Goal: Task Accomplishment & Management: Manage account settings

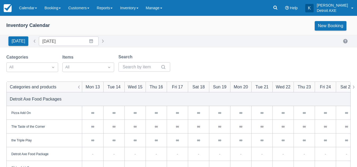
click at [29, 18] on div "Inventory Calendar New Booking" at bounding box center [178, 25] width 357 height 19
click at [29, 9] on link "Calendar" at bounding box center [27, 8] width 25 height 16
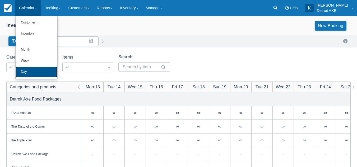
click at [30, 72] on link "Day" at bounding box center [37, 72] width 42 height 11
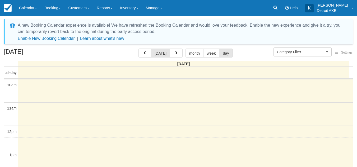
select select
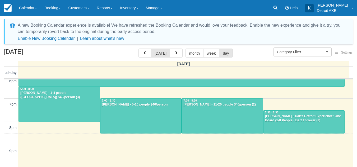
scroll to position [200, 0]
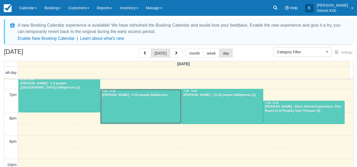
click at [145, 100] on div at bounding box center [140, 106] width 81 height 35
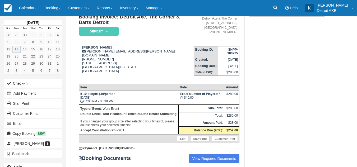
scroll to position [59, 0]
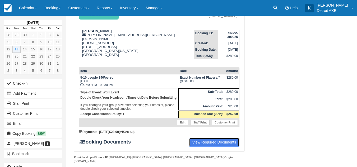
click at [225, 138] on link "View Required Documents" at bounding box center [214, 142] width 51 height 9
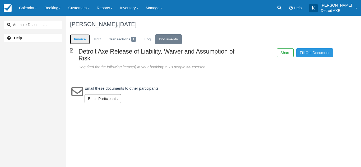
click at [77, 40] on link "Invoice" at bounding box center [80, 39] width 20 height 10
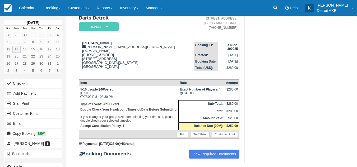
scroll to position [44, 0]
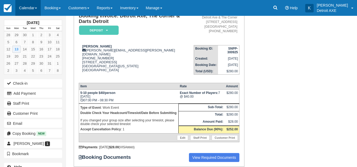
click at [29, 10] on link "Calendar" at bounding box center [27, 8] width 25 height 16
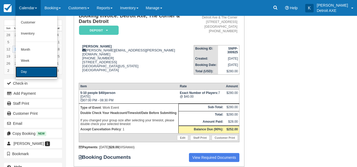
click at [23, 69] on link "Day" at bounding box center [37, 72] width 42 height 11
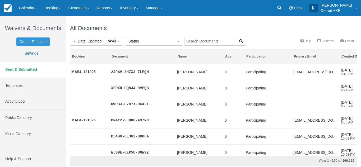
select select
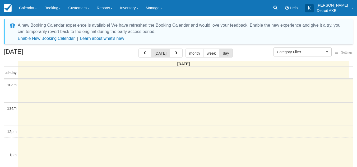
select select
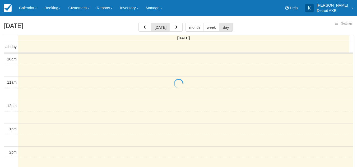
select select
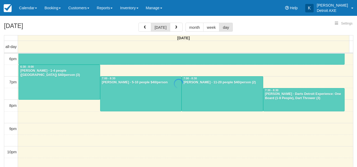
select select
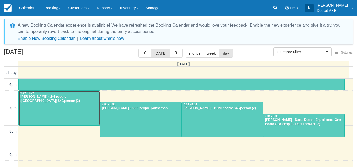
click at [69, 105] on div at bounding box center [59, 108] width 81 height 35
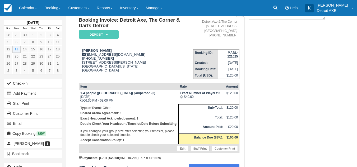
scroll to position [40, 0]
click at [34, 3] on link "Calendar" at bounding box center [27, 8] width 25 height 16
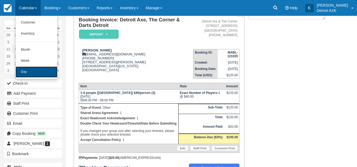
click at [23, 68] on link "Day" at bounding box center [37, 72] width 42 height 11
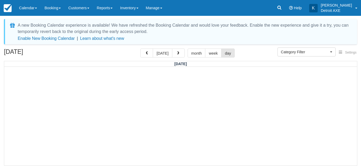
select select
click at [144, 55] on button "button" at bounding box center [146, 53] width 13 height 9
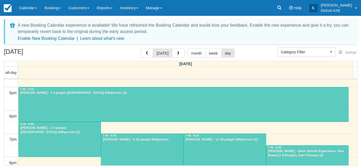
scroll to position [156, 0]
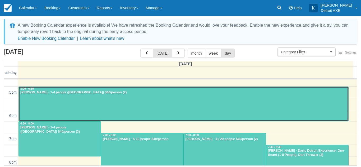
click at [83, 107] on div at bounding box center [183, 104] width 329 height 35
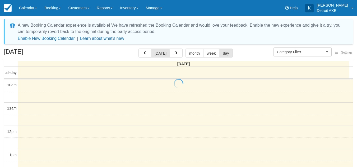
select select
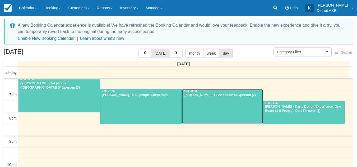
click at [231, 101] on div at bounding box center [222, 106] width 81 height 35
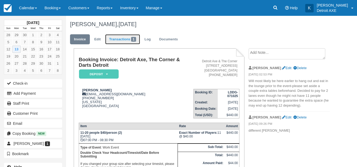
click at [120, 40] on link "Transactions 1" at bounding box center [122, 39] width 35 height 10
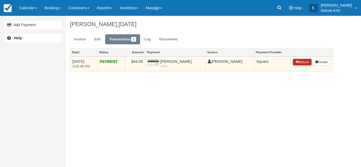
click at [299, 62] on button "Refund" at bounding box center [302, 62] width 18 height 7
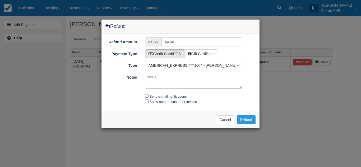
click at [179, 97] on label "Send e-mail notifications" at bounding box center [167, 97] width 37 height 4
click at [148, 97] on input "Send e-mail notifications" at bounding box center [146, 95] width 3 height 3
checkbox input "true"
click at [121, 94] on div "Send e-mail notifications Show note on customer invoice" at bounding box center [180, 98] width 158 height 11
click at [222, 121] on button "Cancel" at bounding box center [225, 119] width 18 height 9
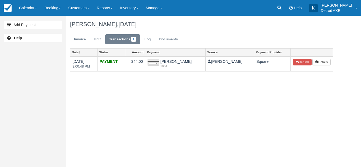
click at [195, 120] on div "Add Payment Help Jeff Yateman, October 13 2025 Invoice Edit Transactions 1 Log …" at bounding box center [180, 91] width 361 height 151
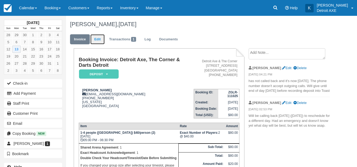
click at [98, 39] on link "Edit" at bounding box center [97, 39] width 14 height 10
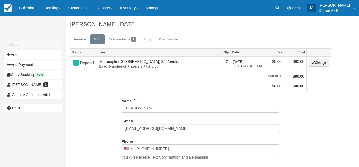
type input "[PHONE_NUMBER]"
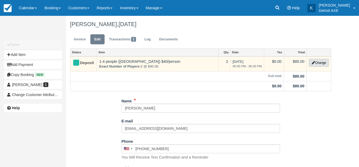
click at [324, 64] on button "Change" at bounding box center [319, 63] width 20 height 8
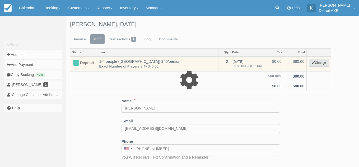
select select "14"
type input "80.00"
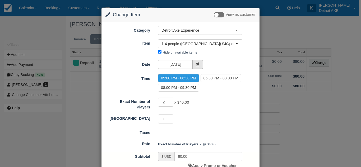
click at [197, 64] on icon at bounding box center [198, 65] width 4 height 4
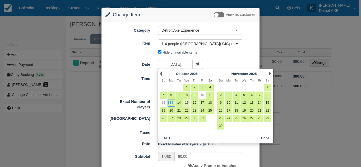
click at [183, 103] on link "15" at bounding box center [186, 102] width 7 height 7
type input "10/15/25"
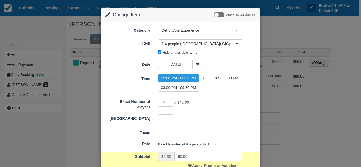
drag, startPoint x: 212, startPoint y: 97, endPoint x: 219, endPoint y: 106, distance: 11.6
click at [219, 106] on form "Category Detroit Axe Experience Detroit Axe Food Packages Toast Transaction Mir…" at bounding box center [180, 98] width 150 height 145
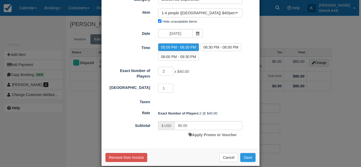
scroll to position [31, 0]
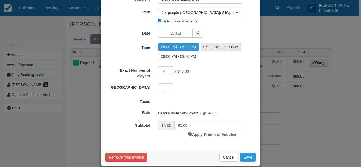
click at [219, 47] on label "06:30 PM - 08:00 PM" at bounding box center [220, 47] width 41 height 8
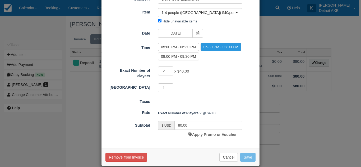
radio input "true"
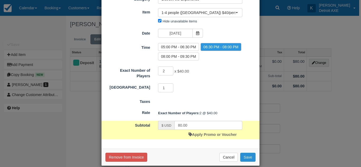
click at [247, 157] on button "Save" at bounding box center [247, 157] width 15 height 9
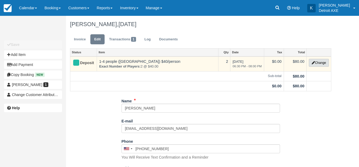
click at [316, 64] on button "Change" at bounding box center [319, 63] width 20 height 8
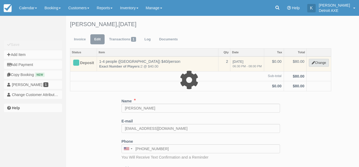
select select "14"
type input "80.00"
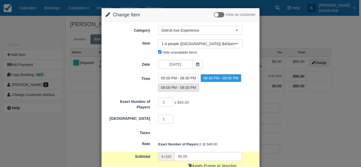
click at [182, 86] on label "08:00 PM - 09:30 PM" at bounding box center [178, 88] width 41 height 8
radio input "true"
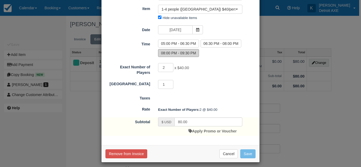
scroll to position [38, 0]
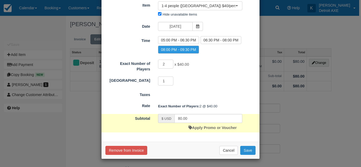
click at [249, 147] on button "Save" at bounding box center [247, 150] width 15 height 9
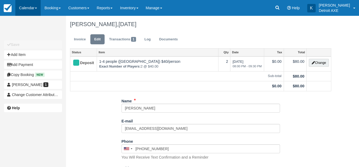
click at [35, 5] on link "Calendar" at bounding box center [27, 8] width 25 height 16
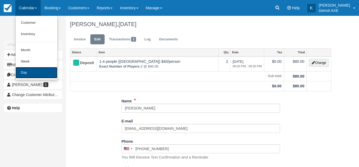
click at [29, 70] on link "Day" at bounding box center [37, 72] width 42 height 11
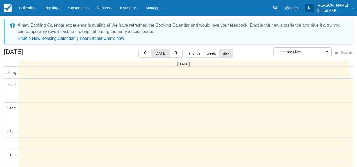
select select
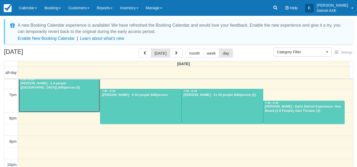
click at [72, 95] on div at bounding box center [59, 95] width 81 height 35
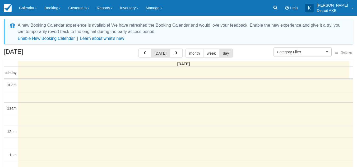
select select
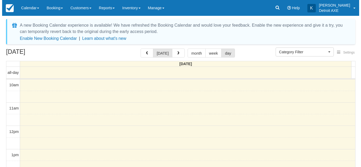
scroll to position [200, 0]
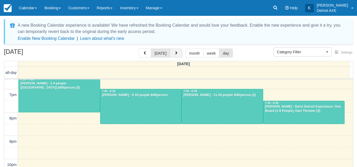
click at [178, 56] on button "button" at bounding box center [176, 53] width 13 height 9
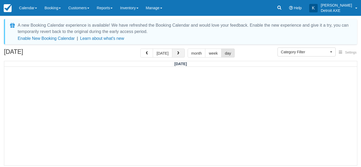
click at [178, 56] on button "button" at bounding box center [178, 53] width 13 height 9
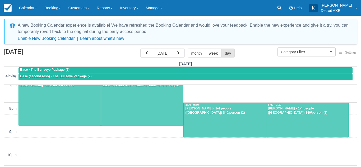
scroll to position [216, 0]
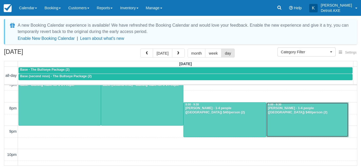
click at [281, 122] on div at bounding box center [307, 120] width 82 height 35
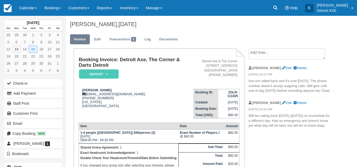
click at [275, 49] on textarea at bounding box center [286, 53] width 77 height 11
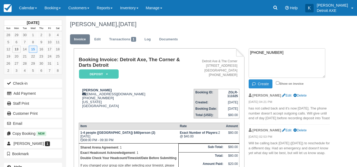
type textarea "[PHONE_NUMBER]"
click at [253, 84] on icon "button" at bounding box center [255, 84] width 6 height 4
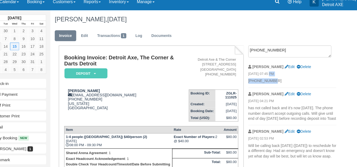
drag, startPoint x: 275, startPoint y: 83, endPoint x: 267, endPoint y: 77, distance: 10.3
click at [267, 77] on li "[PERSON_NAME] Edit Delete [DATE] 07:45 PM [PHONE_NUMBER]" at bounding box center [288, 74] width 81 height 25
click at [335, 95] on div "[DATE] Sun Mon Tue Wed Thu Fri Sat 28 29 30 1 2 3 4 5 6 7 8 9 10 11 12 13 14 15…" at bounding box center [178, 91] width 357 height 151
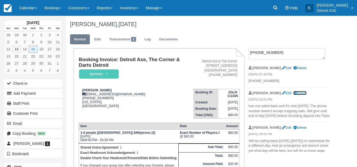
click at [293, 92] on link "Delete" at bounding box center [299, 93] width 13 height 4
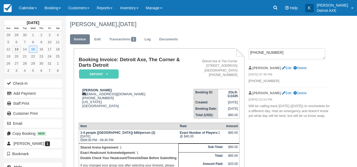
click at [340, 82] on div "October 2025 Sun Mon Tue Wed Thu Fri Sat 28 29 30 1 2 3 4 5 6 7 8 9 10 11 12 13…" at bounding box center [178, 91] width 357 height 151
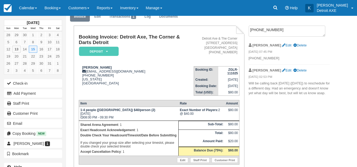
scroll to position [23, 0]
click at [26, 8] on link "Calendar" at bounding box center [27, 8] width 25 height 16
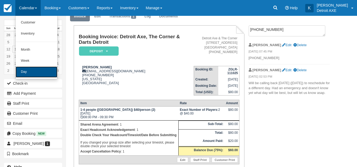
click at [27, 71] on link "Day" at bounding box center [37, 72] width 42 height 11
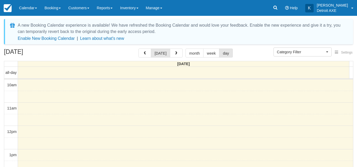
select select
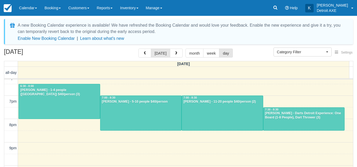
scroll to position [194, 0]
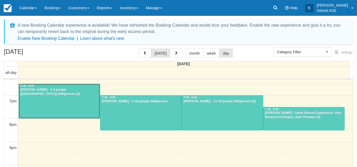
click at [64, 111] on div at bounding box center [59, 101] width 81 height 35
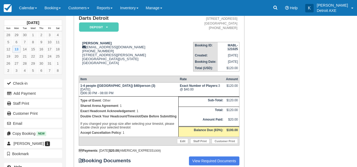
scroll to position [48, 0]
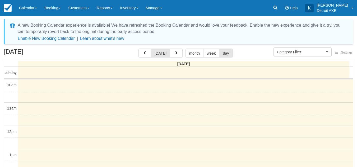
select select
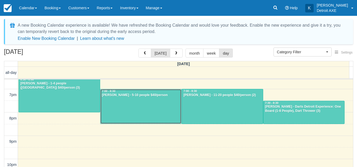
click at [116, 109] on div at bounding box center [140, 106] width 81 height 35
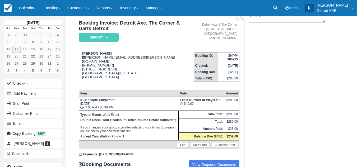
scroll to position [43, 0]
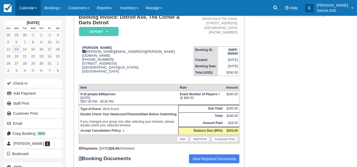
click at [27, 12] on link "Calendar" at bounding box center [27, 8] width 25 height 16
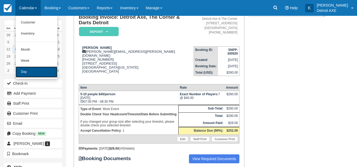
click at [28, 70] on link "Day" at bounding box center [37, 72] width 42 height 11
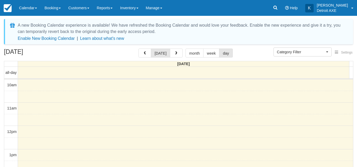
select select
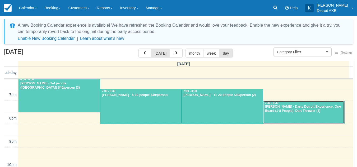
click at [296, 107] on div "Nicole Stano Hoppe - Darts Detroit Experience: One Board (1-8 People), Dart Thr…" at bounding box center [304, 109] width 78 height 8
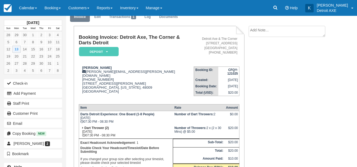
scroll to position [26, 0]
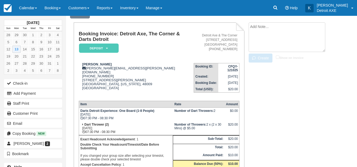
click at [275, 28] on textarea at bounding box center [286, 37] width 77 height 30
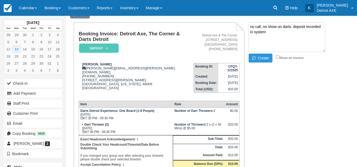
click at [292, 26] on textarea "no call, no show on darts. deposit recorded in system" at bounding box center [286, 37] width 77 height 30
click at [283, 41] on textarea "no call, no show on darts. left a message but did not hear back. deposit record…" at bounding box center [286, 37] width 77 height 30
type textarea "no call, no show on darts. left a message but did not hear back. deposit record…"
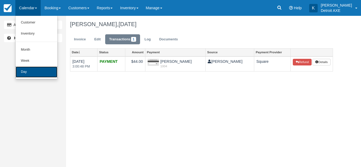
click at [31, 72] on link "Day" at bounding box center [37, 72] width 42 height 11
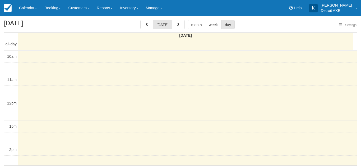
select select
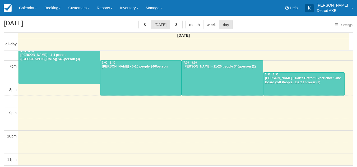
select select
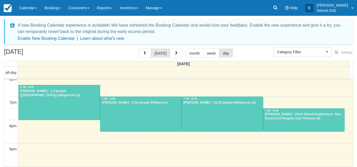
scroll to position [200, 0]
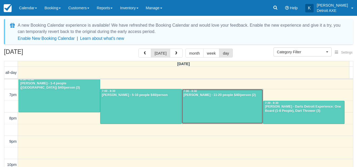
click at [197, 112] on div at bounding box center [222, 106] width 81 height 35
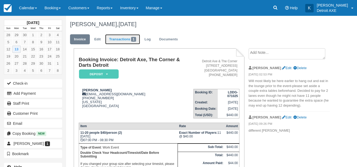
click at [117, 41] on link "Transactions 1" at bounding box center [122, 39] width 35 height 10
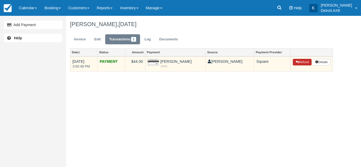
click at [296, 63] on icon "button" at bounding box center [296, 61] width 3 height 3
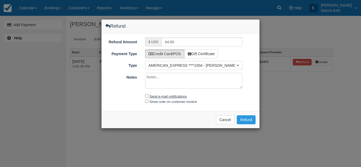
click at [162, 95] on label "Send e-mail notifications" at bounding box center [167, 97] width 37 height 4
click at [148, 95] on input "Send e-mail notifications" at bounding box center [146, 95] width 3 height 3
checkbox input "true"
click at [249, 118] on button "Refund" at bounding box center [246, 119] width 19 height 9
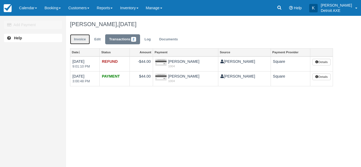
click at [78, 41] on link "Invoice" at bounding box center [80, 39] width 20 height 10
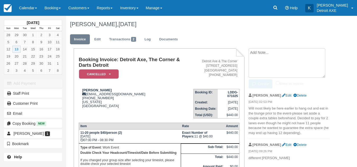
click at [261, 58] on textarea at bounding box center [286, 63] width 77 height 30
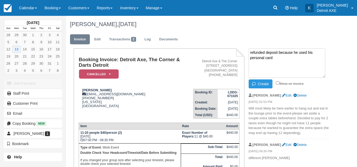
type textarea "refunded deposit because he used his personal card"
click at [97, 74] on em "Cancelled" at bounding box center [99, 73] width 40 height 9
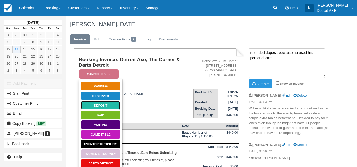
click at [100, 106] on link "Deposit" at bounding box center [101, 105] width 40 height 9
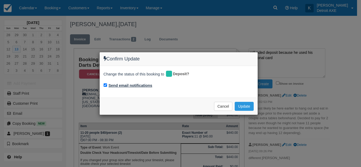
click at [132, 86] on label "Send email notifications" at bounding box center [131, 86] width 44 height 6
click at [107, 86] on input "Send email notifications" at bounding box center [104, 84] width 3 height 3
checkbox input "false"
click at [243, 106] on button "Update" at bounding box center [243, 106] width 19 height 9
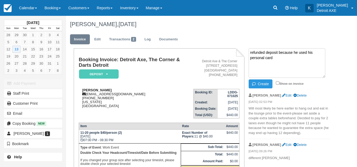
click at [180, 91] on div "Jeff Yateman jeffreyyateman@gmail.com 1 (248) 510-0596 Michigan United States" at bounding box center [136, 98] width 115 height 20
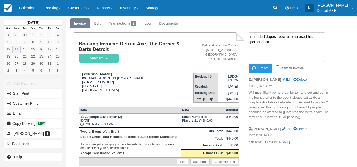
scroll to position [17, 0]
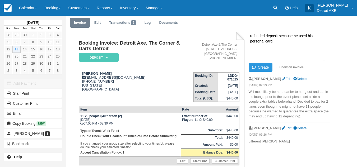
click at [296, 50] on textarea "refunded deposit because he used his personal card" at bounding box center [286, 47] width 77 height 30
type textarea "refunded deposit because he used his personal card instead of his business card"
click at [265, 65] on button "Create" at bounding box center [260, 67] width 24 height 9
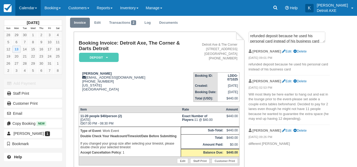
click at [26, 3] on link "Calendar" at bounding box center [27, 8] width 25 height 16
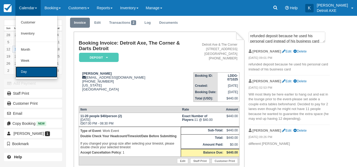
click at [34, 75] on link "Day" at bounding box center [37, 72] width 42 height 11
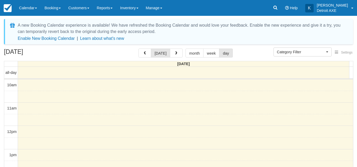
select select
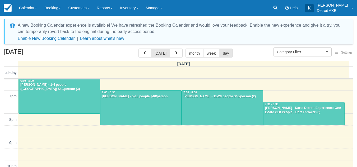
scroll to position [199, 0]
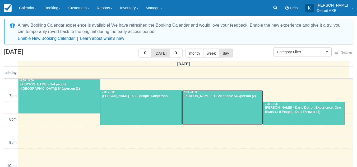
click at [223, 104] on div at bounding box center [222, 107] width 81 height 35
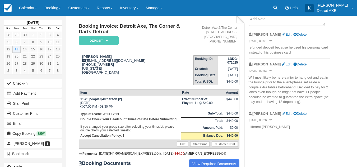
scroll to position [34, 0]
click at [28, 2] on link "Calendar" at bounding box center [27, 8] width 25 height 16
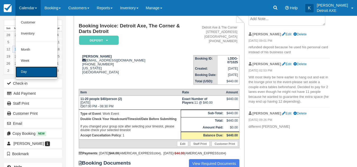
click at [33, 69] on link "Day" at bounding box center [37, 72] width 42 height 11
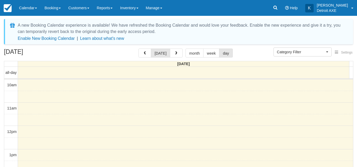
select select
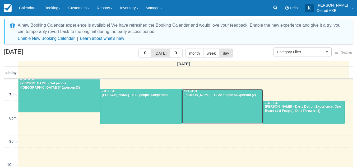
click at [224, 111] on div at bounding box center [222, 106] width 81 height 35
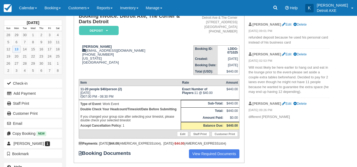
scroll to position [40, 0]
